Goal: Task Accomplishment & Management: Complete application form

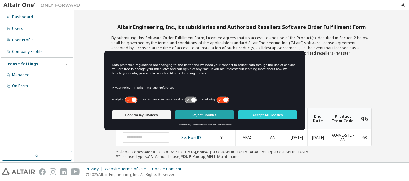
click at [204, 114] on button "Reject Cookies" at bounding box center [204, 115] width 59 height 9
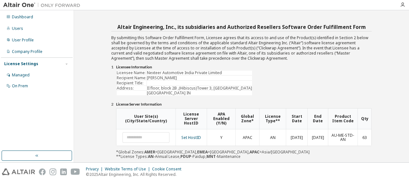
scroll to position [55, 0]
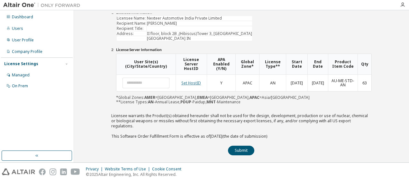
click at [193, 83] on link "Set HostID" at bounding box center [191, 82] width 20 height 5
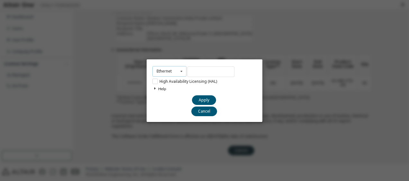
click at [181, 71] on icon at bounding box center [181, 72] width 8 height 10
drag, startPoint x: 204, startPoint y: 109, endPoint x: 287, endPoint y: 121, distance: 83.1
click at [206, 109] on button "Cancel" at bounding box center [204, 111] width 26 height 10
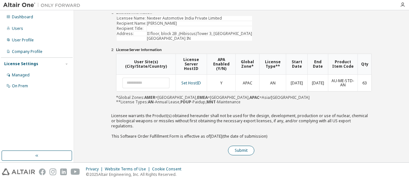
click at [239, 146] on button "Submit" at bounding box center [241, 151] width 26 height 10
click at [241, 146] on button "Submit" at bounding box center [241, 151] width 26 height 10
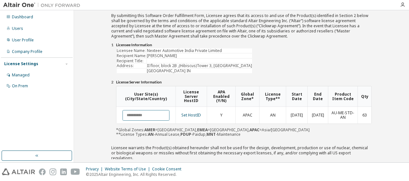
click at [149, 116] on input "text" at bounding box center [145, 115] width 47 height 11
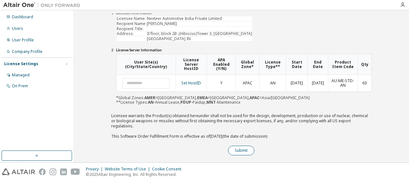
click at [237, 146] on button "Submit" at bounding box center [241, 151] width 26 height 10
click at [242, 146] on button "Submit" at bounding box center [241, 151] width 26 height 10
click at [140, 80] on input "text" at bounding box center [145, 83] width 47 height 11
click at [146, 84] on input "text" at bounding box center [145, 83] width 47 height 11
click at [195, 82] on link "Set HostID" at bounding box center [191, 82] width 20 height 5
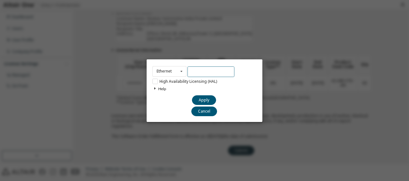
click at [197, 73] on input "text" at bounding box center [210, 72] width 47 height 11
paste input "**********"
type input "**********"
click at [206, 98] on button "Apply" at bounding box center [204, 100] width 24 height 10
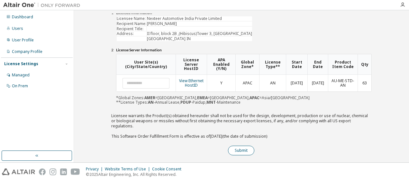
click at [241, 146] on button "Submit" at bounding box center [241, 151] width 26 height 10
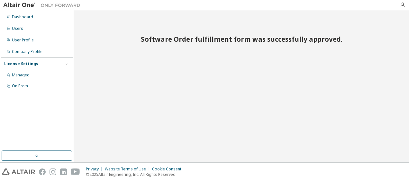
click at [228, 90] on div "Software Order fulfillment form was successfully approved." at bounding box center [241, 87] width 329 height 146
click at [179, 110] on div "Software Order fulfillment form was successfully approved." at bounding box center [241, 87] width 329 height 146
